Goal: Navigation & Orientation: Find specific page/section

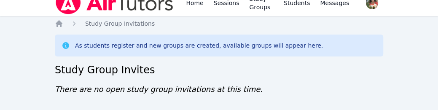
scroll to position [13, 0]
